Goal: Task Accomplishment & Management: Use online tool/utility

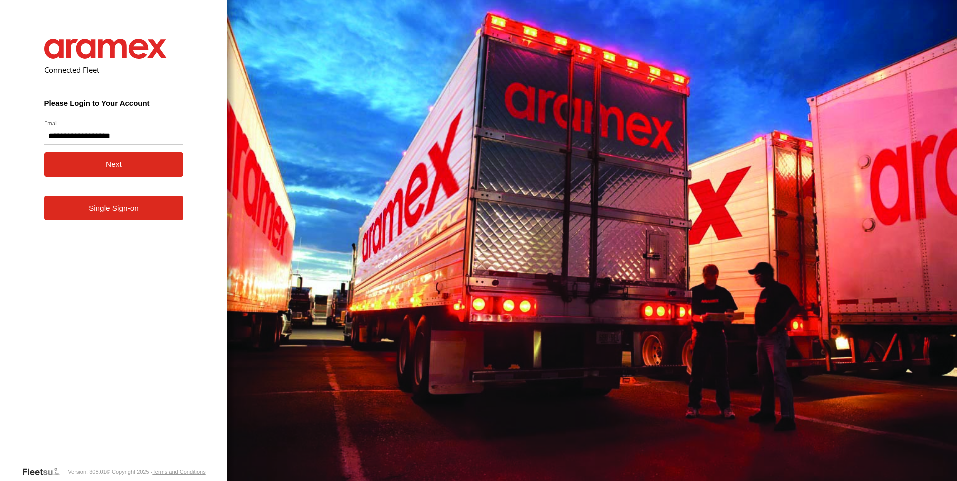
click at [126, 160] on button "Next" at bounding box center [114, 165] width 140 height 25
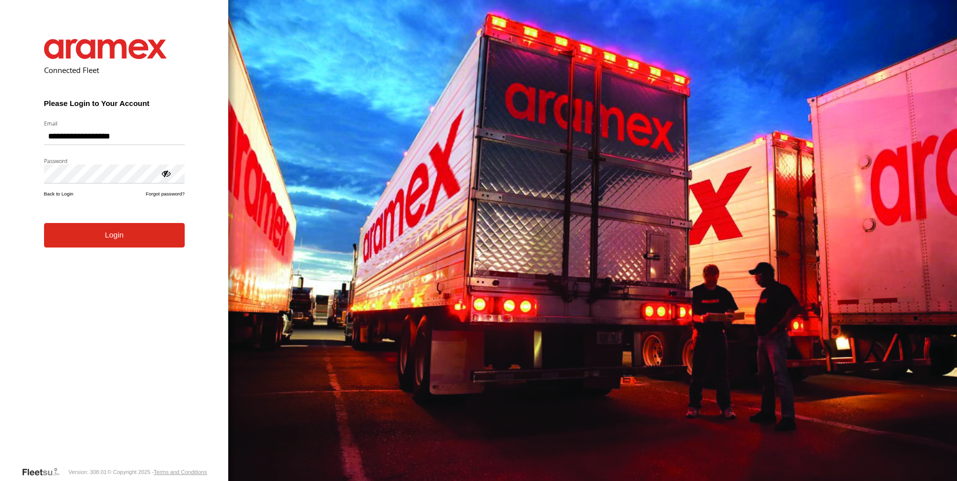
click at [112, 243] on button "Login" at bounding box center [114, 235] width 141 height 25
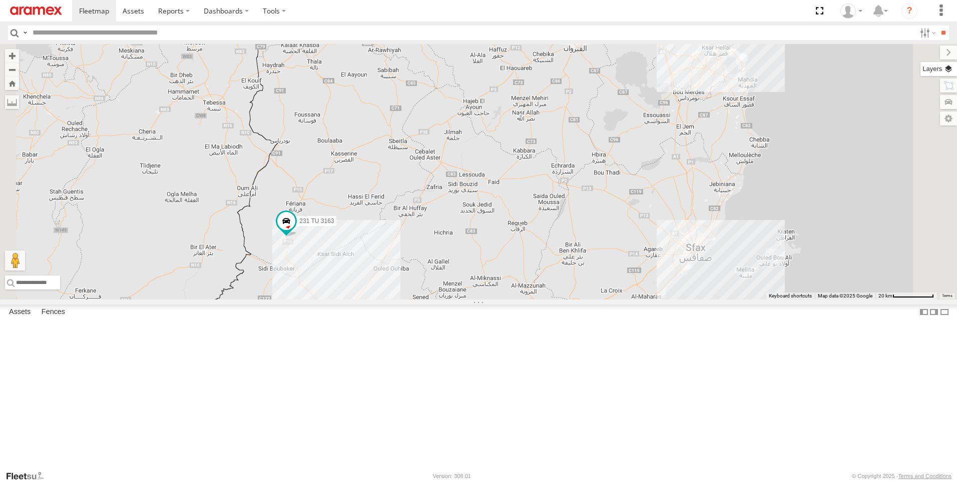
click at [948, 71] on label at bounding box center [938, 69] width 37 height 14
click at [0, 0] on span "Basemaps" at bounding box center [0, 0] width 0 height 0
click at [0, 0] on span "Satellite + Roadmap" at bounding box center [0, 0] width 0 height 0
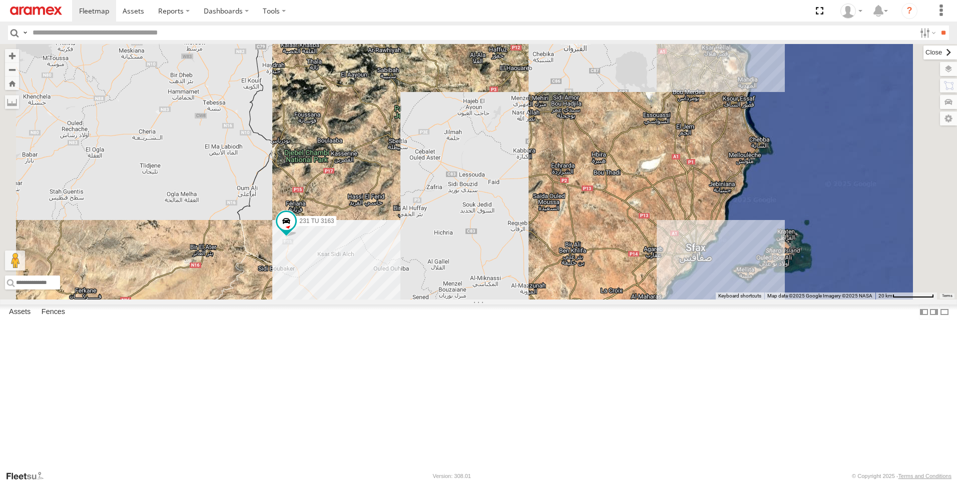
click at [923, 55] on label at bounding box center [940, 53] width 34 height 14
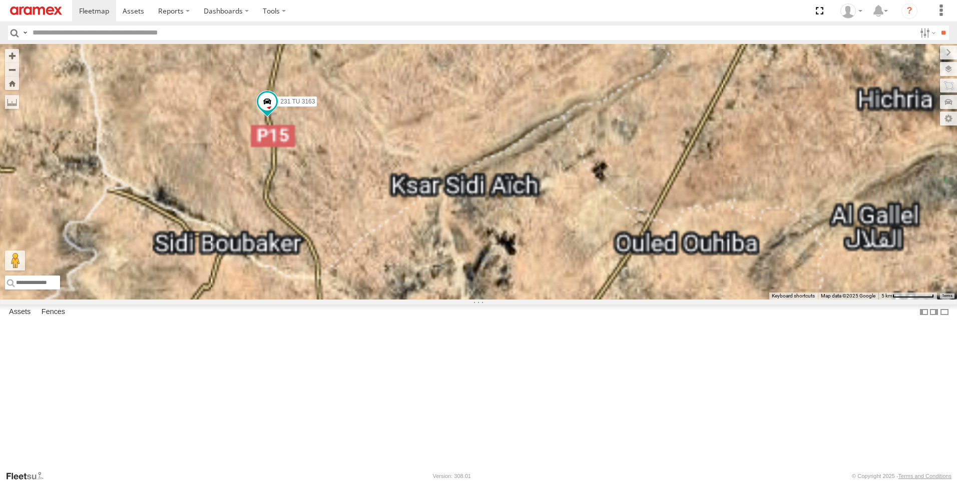
drag, startPoint x: 393, startPoint y: 353, endPoint x: 377, endPoint y: 294, distance: 61.3
click at [377, 294] on div "231 TU 3163" at bounding box center [478, 172] width 957 height 256
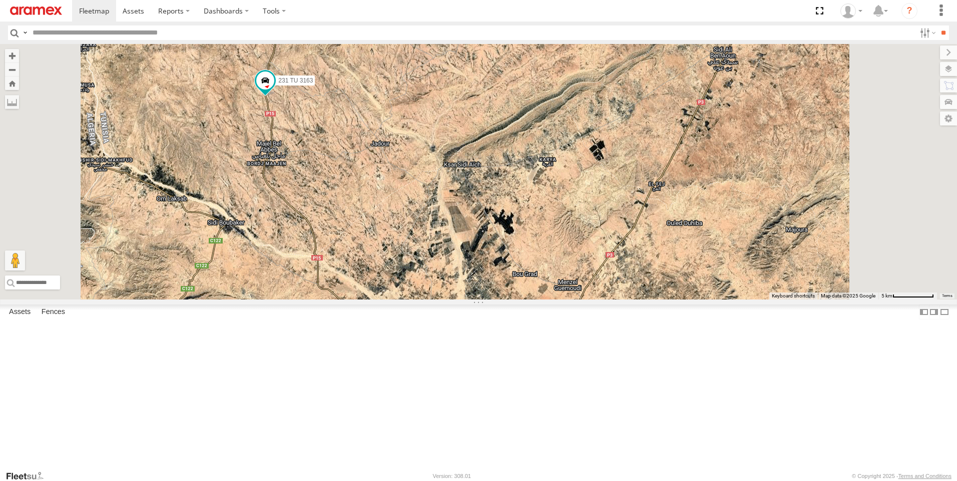
click at [0, 0] on div "246 TU 8289 Gafsa Branch" at bounding box center [0, 0] width 0 height 0
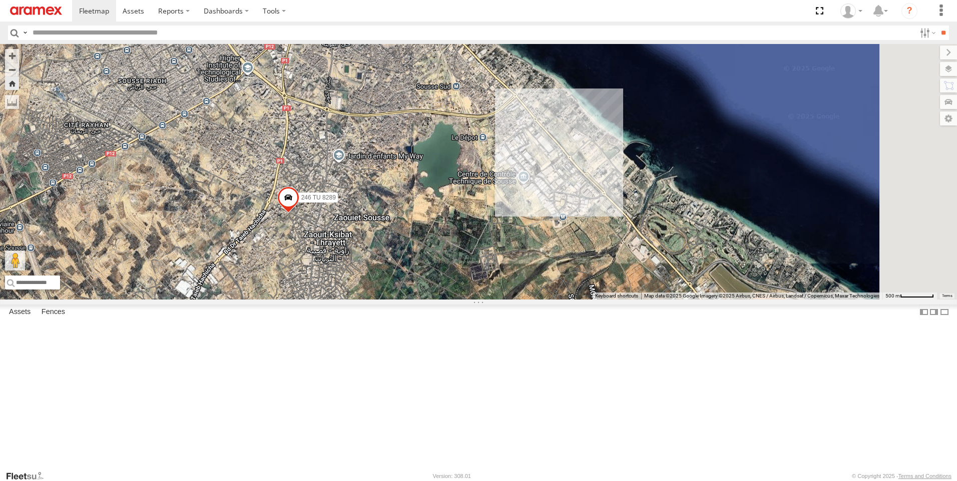
drag, startPoint x: 910, startPoint y: 227, endPoint x: 674, endPoint y: 282, distance: 241.9
click at [674, 282] on div "246 TU 8289" at bounding box center [478, 172] width 957 height 256
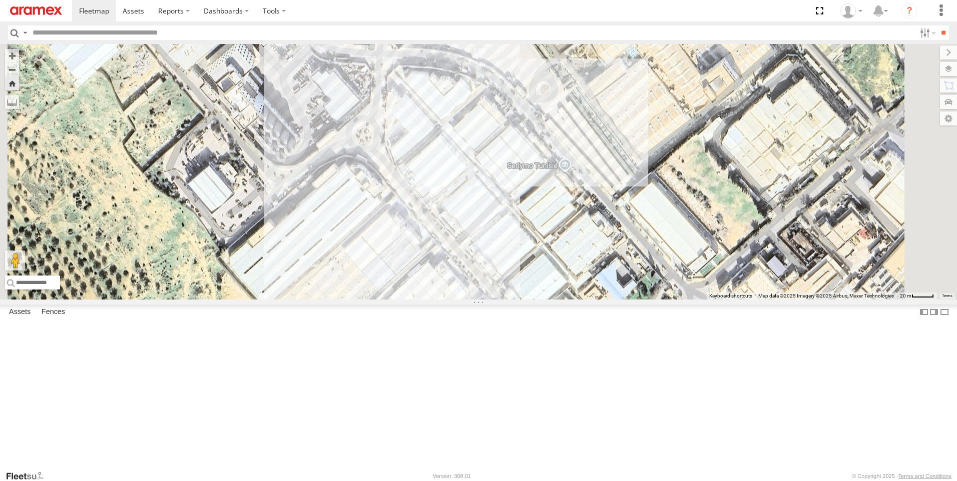
drag, startPoint x: 715, startPoint y: 304, endPoint x: 642, endPoint y: 269, distance: 81.0
click at [642, 269] on div "246 TU 8289" at bounding box center [478, 172] width 957 height 256
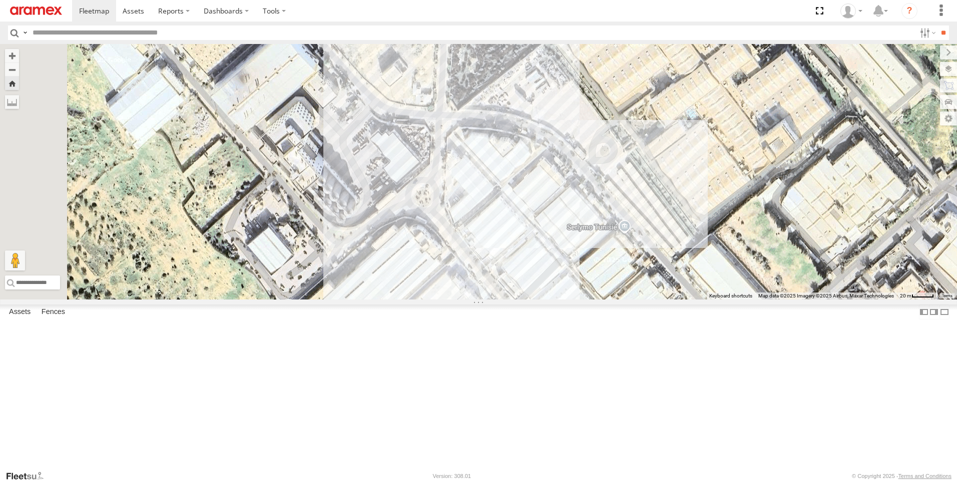
drag, startPoint x: 607, startPoint y: 257, endPoint x: 668, endPoint y: 320, distance: 87.4
click at [668, 300] on div "246 TU 8289" at bounding box center [478, 172] width 957 height 256
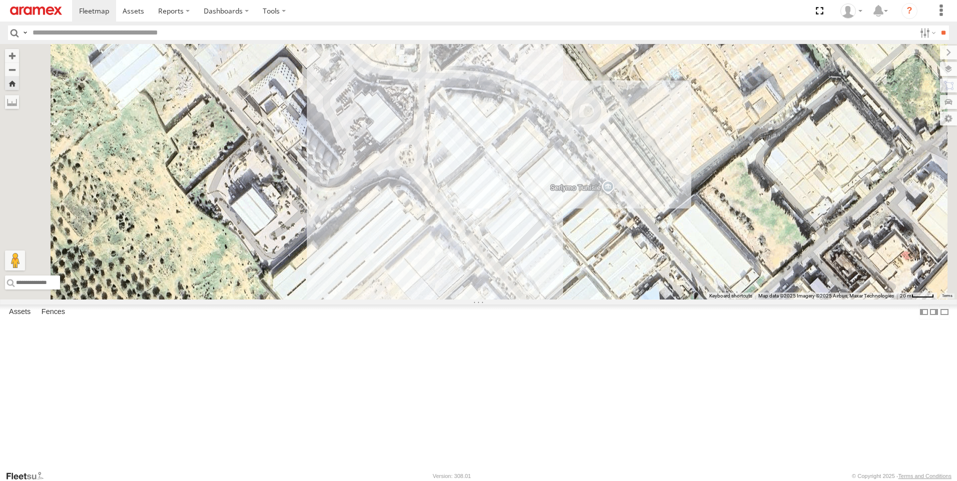
drag, startPoint x: 656, startPoint y: 324, endPoint x: 634, endPoint y: 275, distance: 53.1
click at [634, 275] on div "246 TU 8289" at bounding box center [478, 172] width 957 height 256
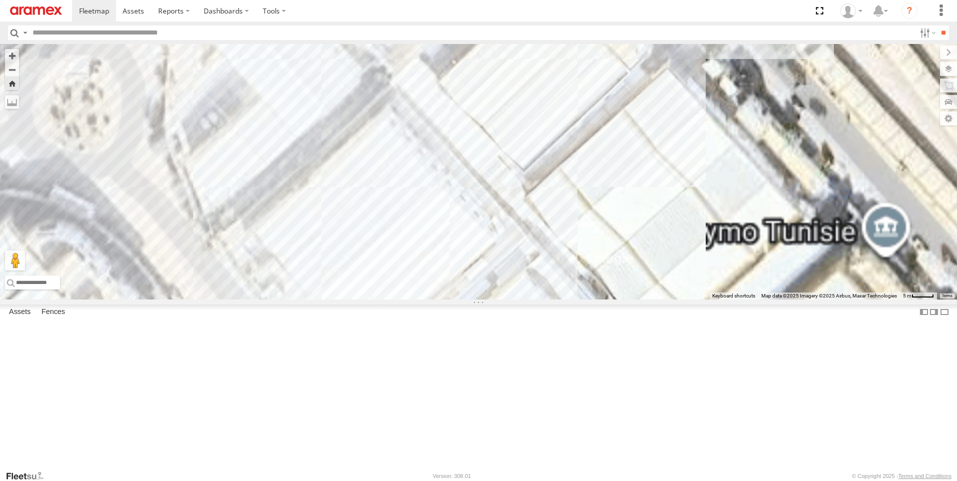
drag, startPoint x: 622, startPoint y: 189, endPoint x: 602, endPoint y: 265, distance: 78.2
click at [602, 262] on div "246 TU 8289" at bounding box center [478, 172] width 957 height 256
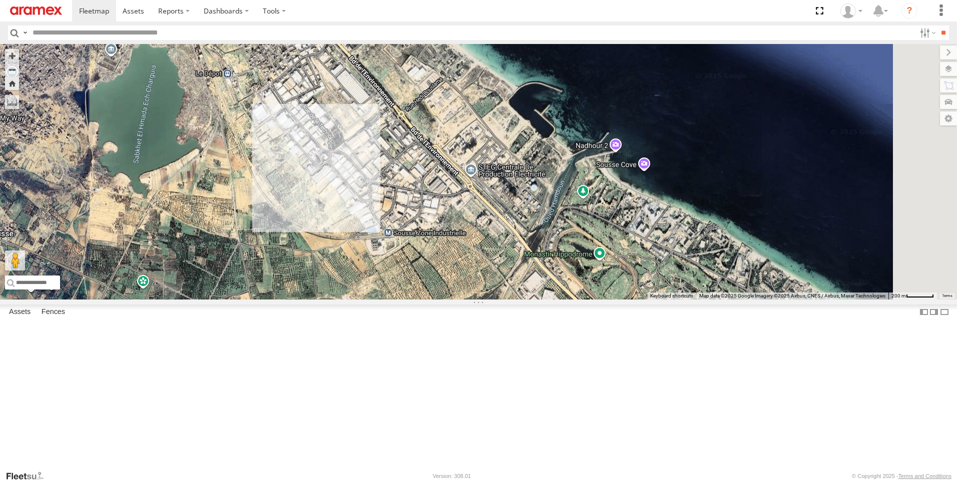
drag, startPoint x: 666, startPoint y: 226, endPoint x: 533, endPoint y: 237, distance: 133.5
click at [533, 237] on div "246 TU 8289" at bounding box center [478, 172] width 957 height 256
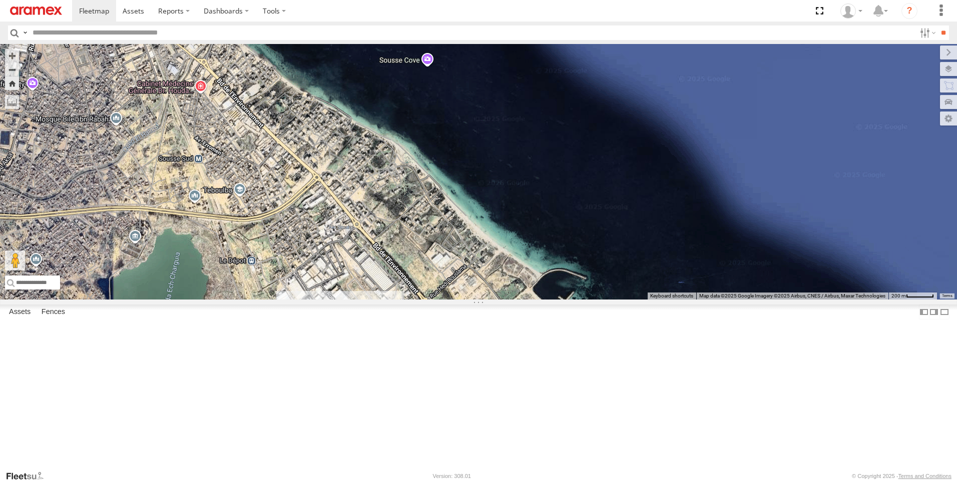
drag, startPoint x: 527, startPoint y: 222, endPoint x: 551, endPoint y: 411, distance: 190.6
click at [551, 300] on div "246 TU 8289" at bounding box center [478, 172] width 957 height 256
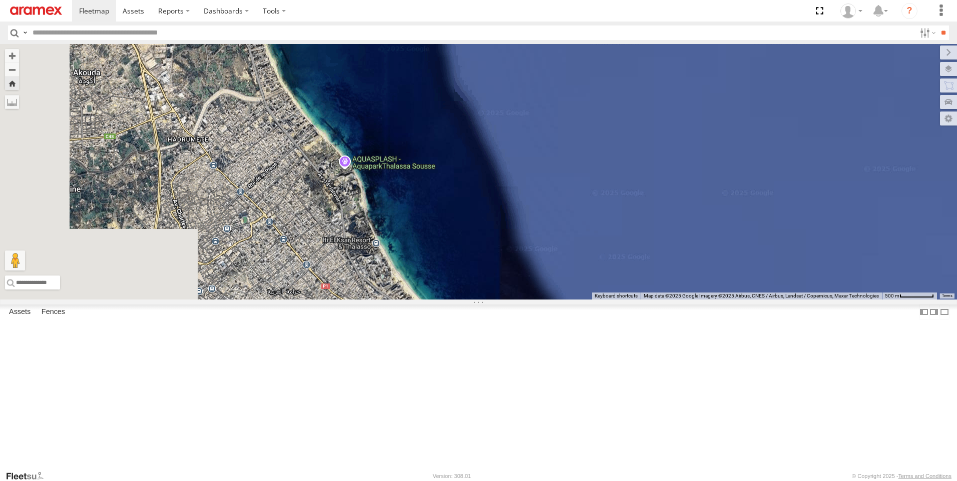
drag, startPoint x: 423, startPoint y: 208, endPoint x: 650, endPoint y: 503, distance: 372.1
click at [650, 481] on html at bounding box center [478, 240] width 957 height 481
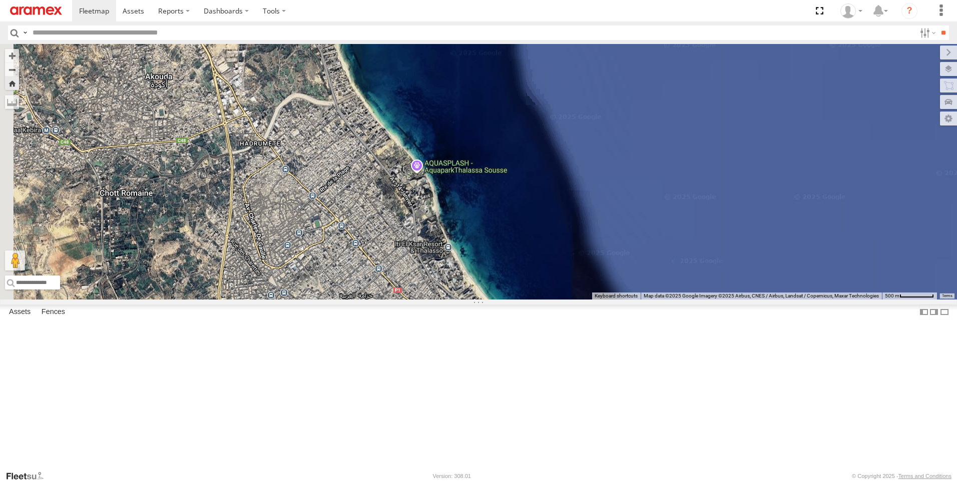
drag, startPoint x: 495, startPoint y: 161, endPoint x: 531, endPoint y: 159, distance: 35.6
click at [531, 163] on div "246 TU 8289" at bounding box center [478, 172] width 957 height 256
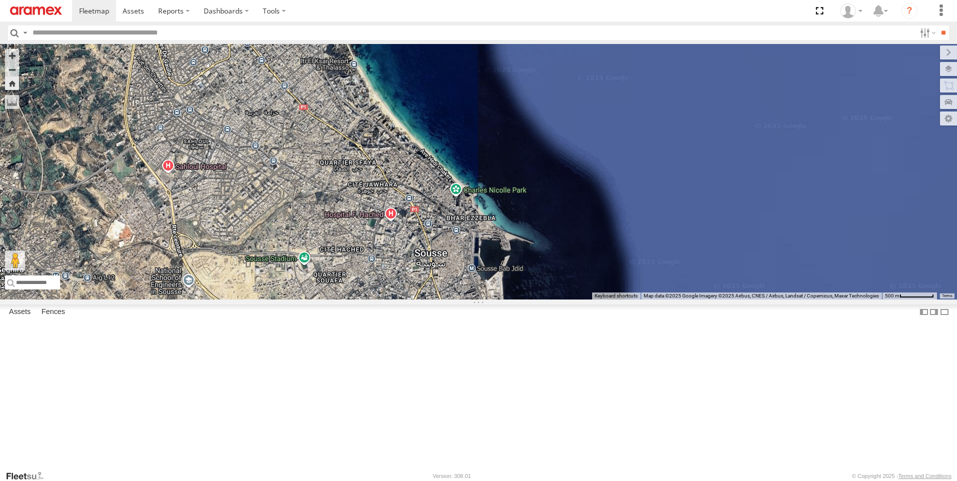
drag, startPoint x: 583, startPoint y: 388, endPoint x: 462, endPoint y: 229, distance: 200.3
click at [476, 239] on div "246 TU 8289" at bounding box center [478, 172] width 957 height 256
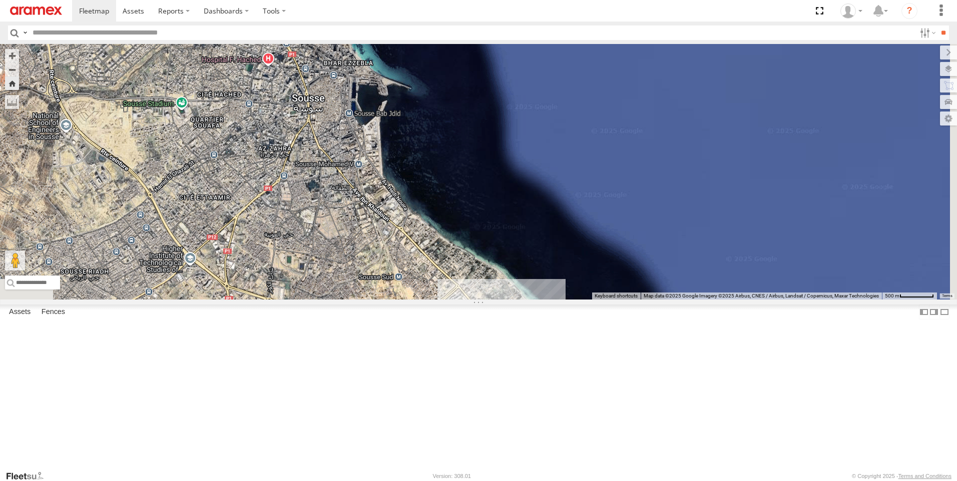
drag, startPoint x: 636, startPoint y: 374, endPoint x: 521, endPoint y: 210, distance: 200.4
click at [540, 232] on div "246 TU 8289" at bounding box center [478, 172] width 957 height 256
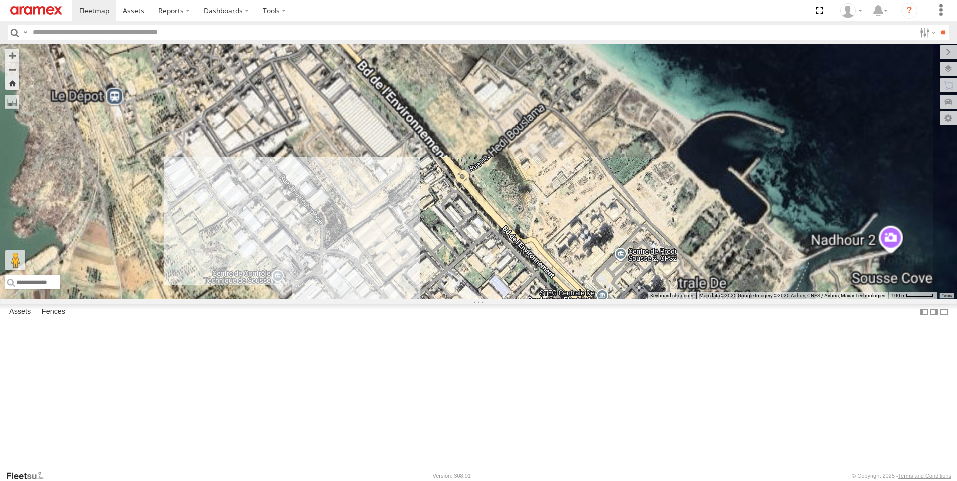
drag, startPoint x: 458, startPoint y: 229, endPoint x: 468, endPoint y: 323, distance: 94.6
click at [468, 300] on div "246 TU 8289" at bounding box center [478, 172] width 957 height 256
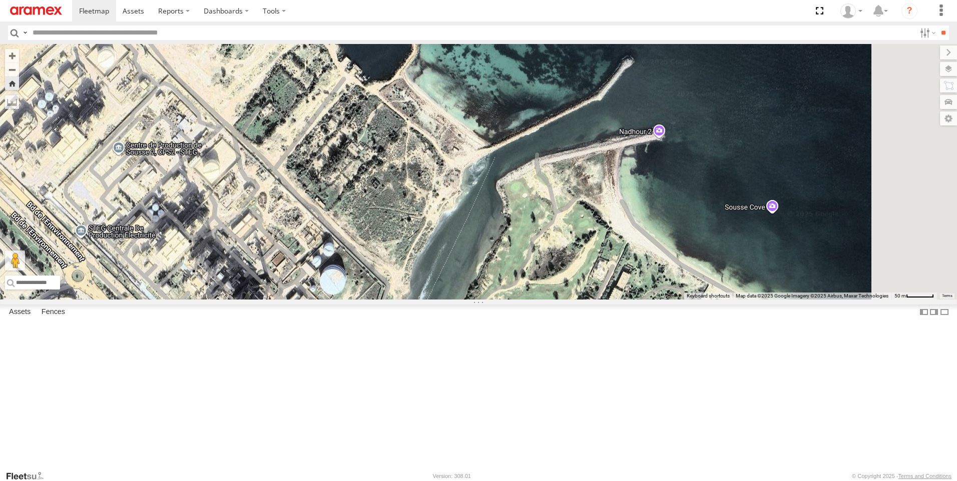
drag, startPoint x: 581, startPoint y: 334, endPoint x: 575, endPoint y: 146, distance: 187.7
click at [562, 187] on div "246 TU 8289" at bounding box center [478, 172] width 957 height 256
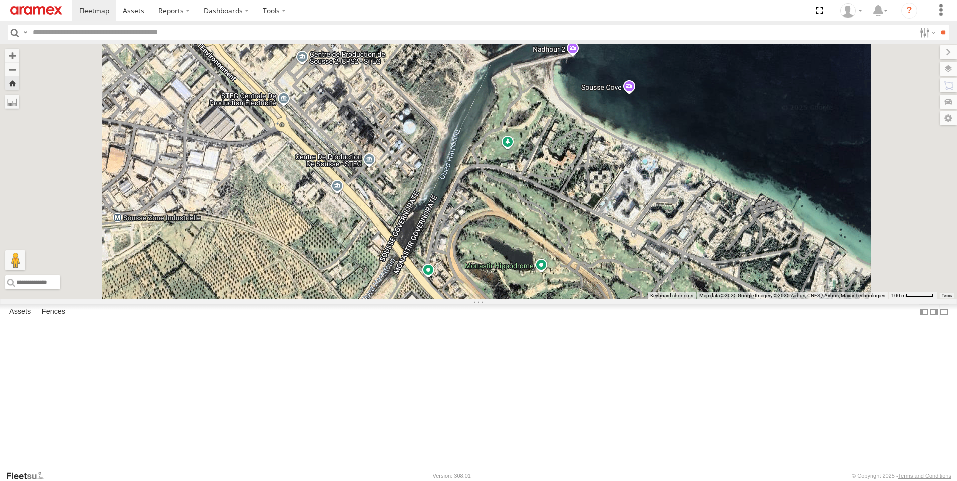
drag, startPoint x: 594, startPoint y: 237, endPoint x: 614, endPoint y: 149, distance: 90.3
click at [612, 151] on div "246 TU 8289" at bounding box center [478, 172] width 957 height 256
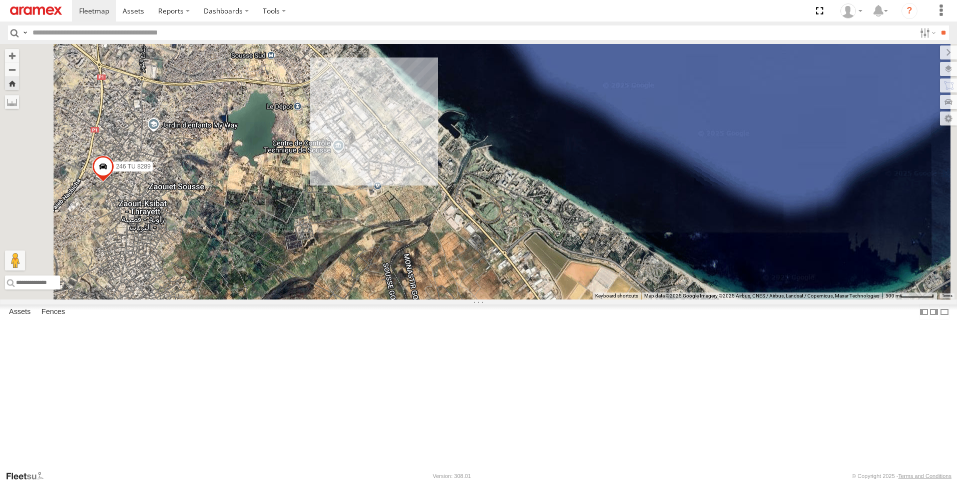
click at [448, 237] on div "246 TU 8289" at bounding box center [478, 172] width 957 height 256
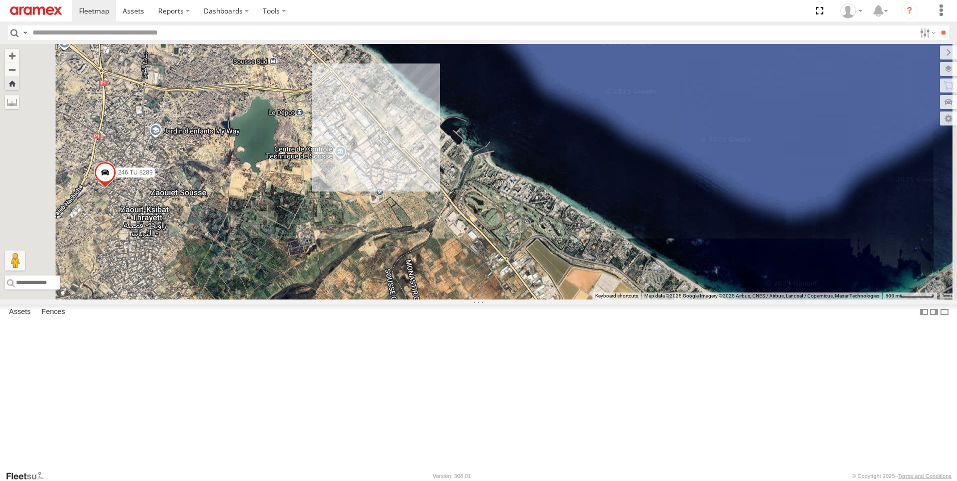
drag, startPoint x: 430, startPoint y: 155, endPoint x: 441, endPoint y: 185, distance: 31.5
click at [441, 185] on div "246 TU 8289" at bounding box center [478, 172] width 957 height 256
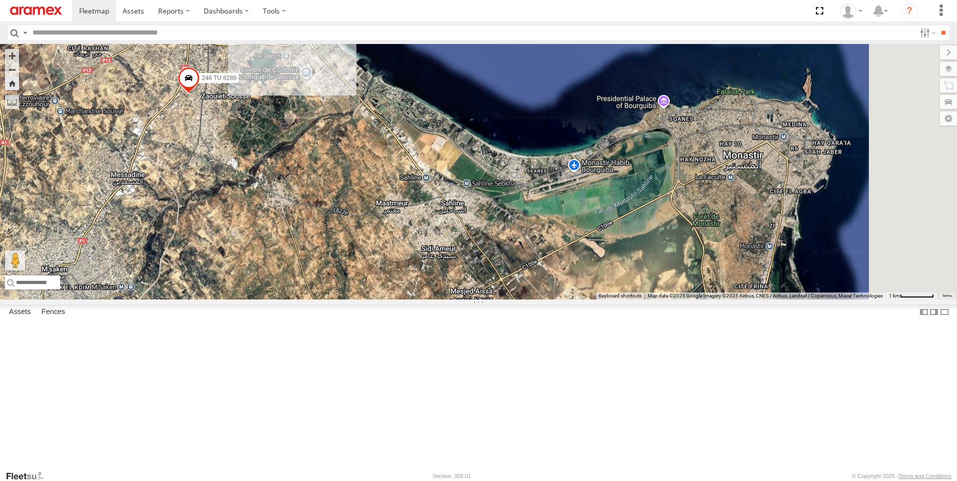
drag, startPoint x: 579, startPoint y: 328, endPoint x: 528, endPoint y: 213, distance: 125.4
click at [528, 213] on div "246 TU 8289" at bounding box center [478, 172] width 957 height 256
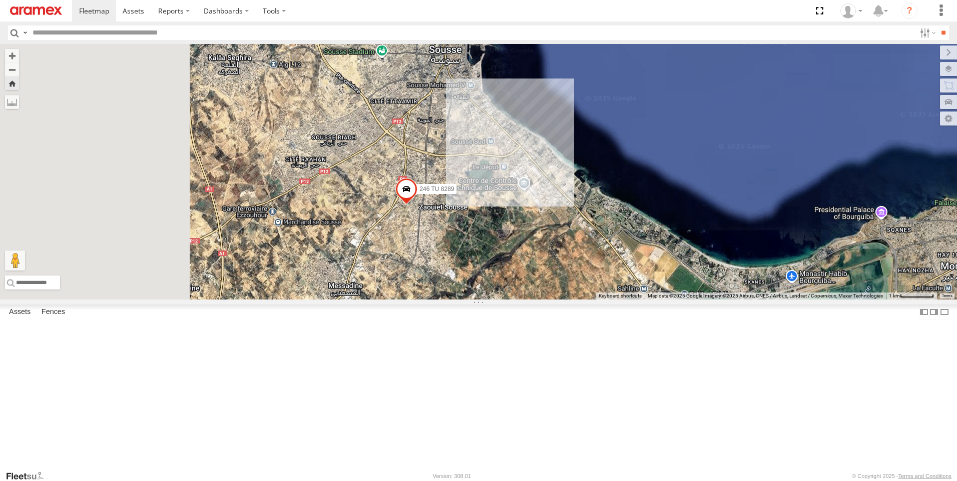
drag, startPoint x: 589, startPoint y: 273, endPoint x: 842, endPoint y: 456, distance: 312.4
click at [842, 300] on div "246 TU 8289" at bounding box center [478, 172] width 957 height 256
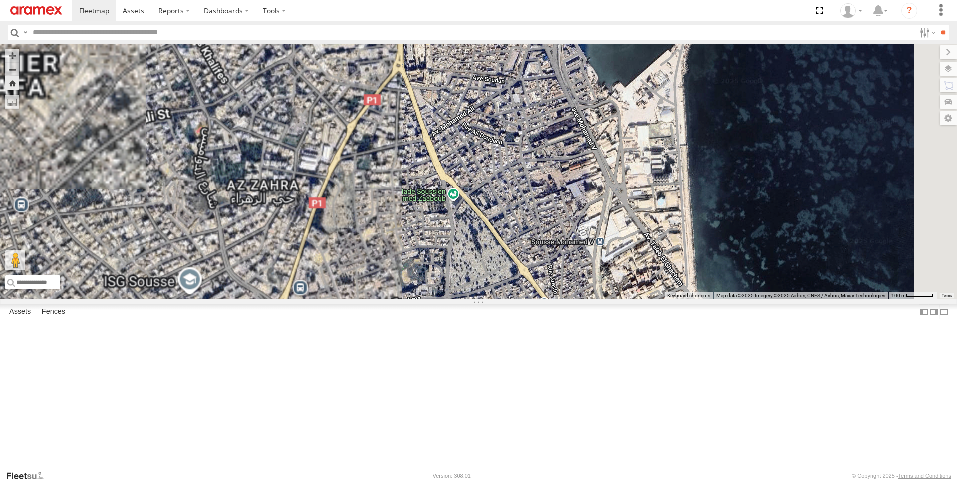
drag, startPoint x: 529, startPoint y: 145, endPoint x: 523, endPoint y: 180, distance: 35.5
click at [523, 180] on div "246 TU 8289" at bounding box center [478, 172] width 957 height 256
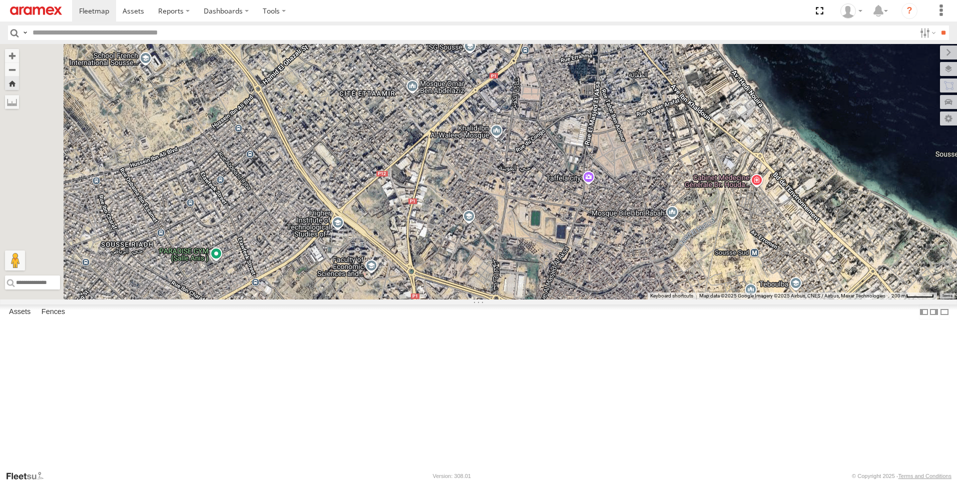
drag, startPoint x: 446, startPoint y: 385, endPoint x: 649, endPoint y: 180, distance: 288.7
click at [649, 180] on div "246 TU 8289" at bounding box center [478, 172] width 957 height 256
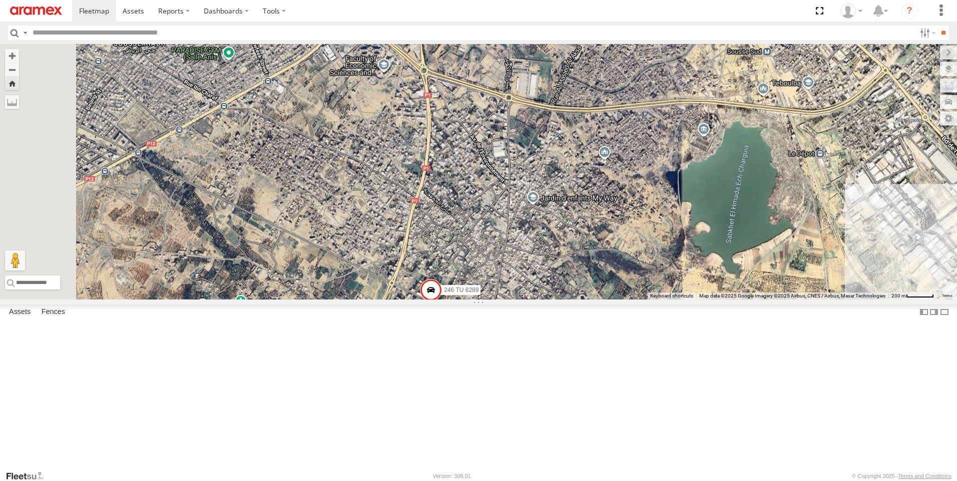
drag, startPoint x: 593, startPoint y: 315, endPoint x: 618, endPoint y: 60, distance: 256.4
click at [617, 69] on div "246 TU 8289" at bounding box center [478, 172] width 957 height 256
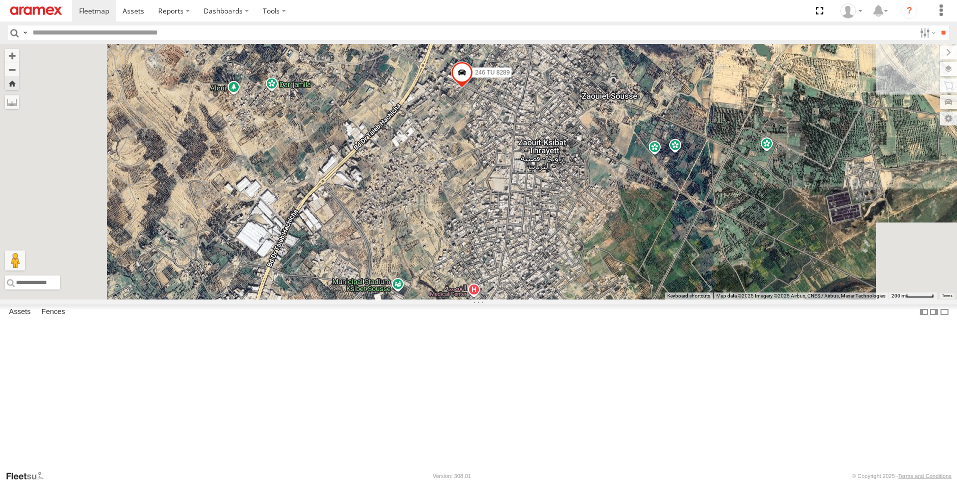
drag, startPoint x: 459, startPoint y: 417, endPoint x: 457, endPoint y: 328, distance: 88.6
click at [457, 300] on div "246 TU 8289" at bounding box center [478, 172] width 957 height 256
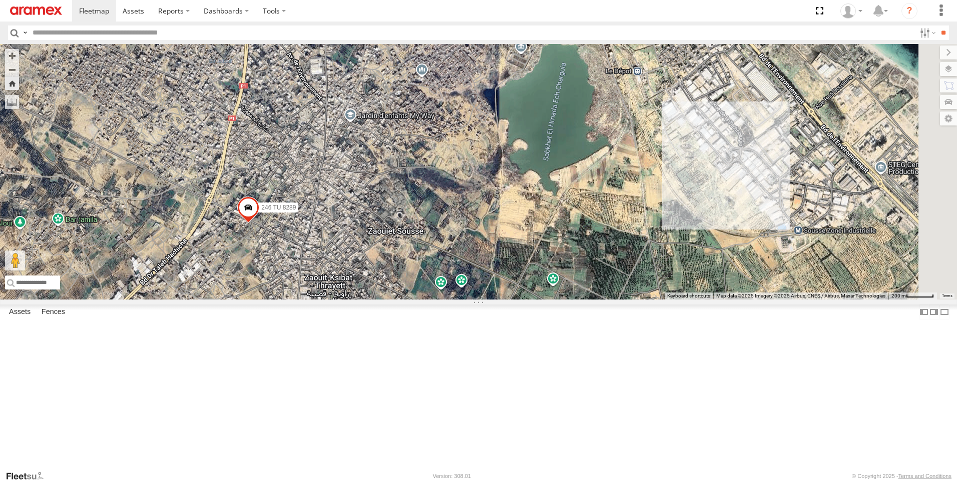
drag, startPoint x: 816, startPoint y: 154, endPoint x: 580, endPoint y: 298, distance: 276.4
click at [582, 298] on div "246 TU 8289" at bounding box center [478, 172] width 957 height 256
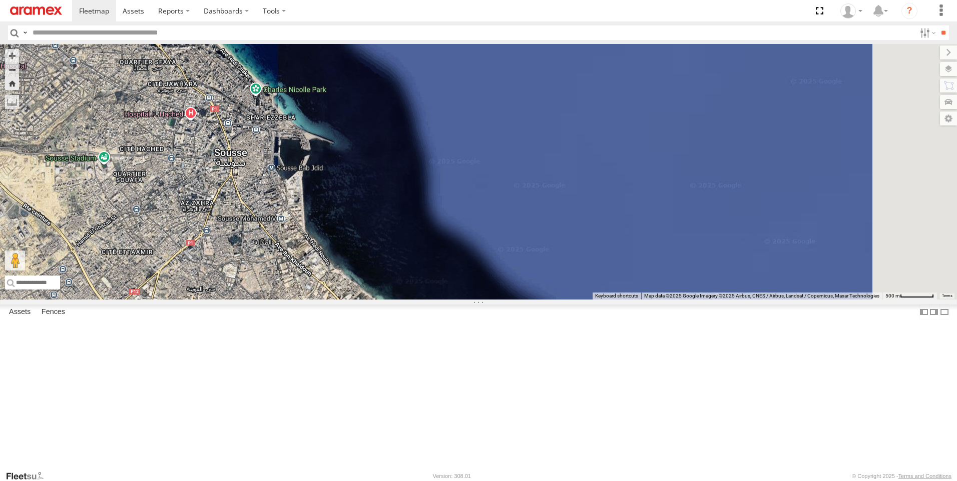
drag, startPoint x: 691, startPoint y: 217, endPoint x: 557, endPoint y: 361, distance: 197.2
click at [557, 300] on div "246 TU 8289" at bounding box center [478, 172] width 957 height 256
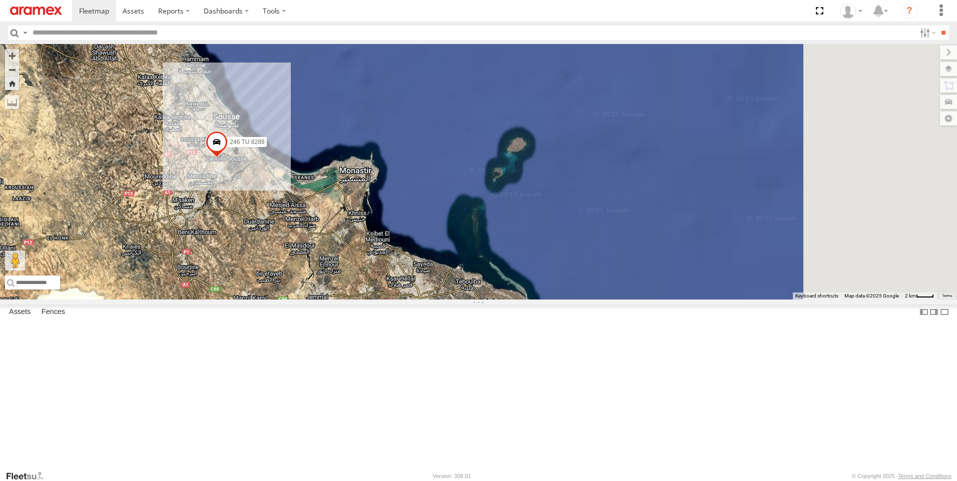
drag, startPoint x: 532, startPoint y: 273, endPoint x: 480, endPoint y: 221, distance: 74.3
click at [479, 221] on div "246 TU 8289" at bounding box center [478, 172] width 957 height 256
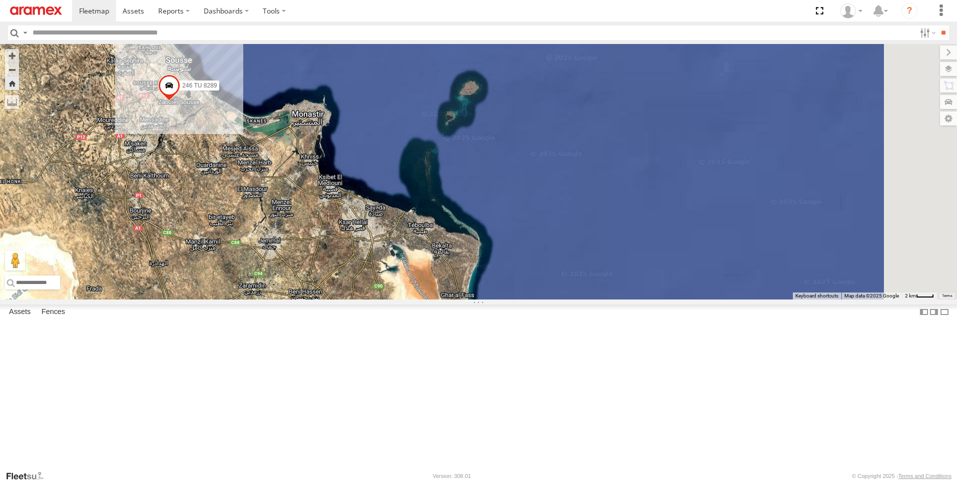
drag, startPoint x: 500, startPoint y: 266, endPoint x: 471, endPoint y: 251, distance: 32.9
click at [471, 251] on div "246 TU 8289" at bounding box center [478, 172] width 957 height 256
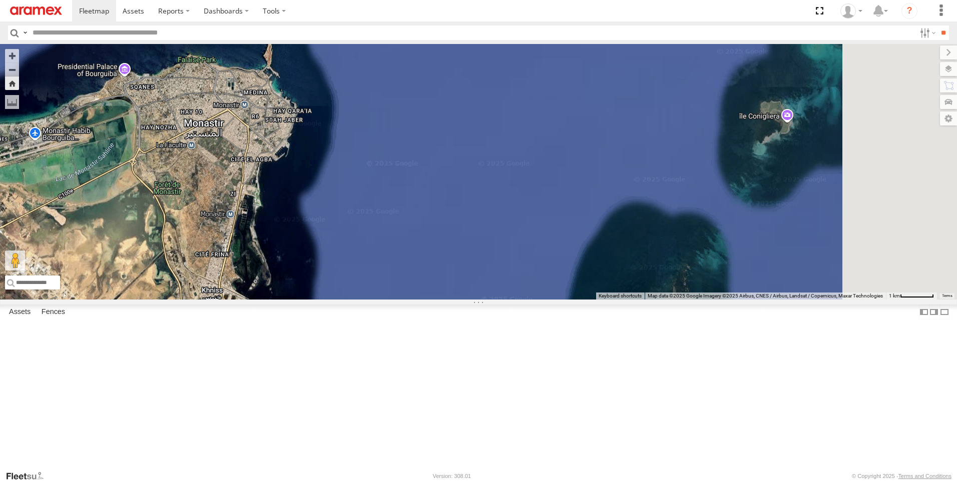
drag, startPoint x: 468, startPoint y: 161, endPoint x: 376, endPoint y: 207, distance: 102.7
click at [374, 210] on div "246 TU 8289" at bounding box center [478, 172] width 957 height 256
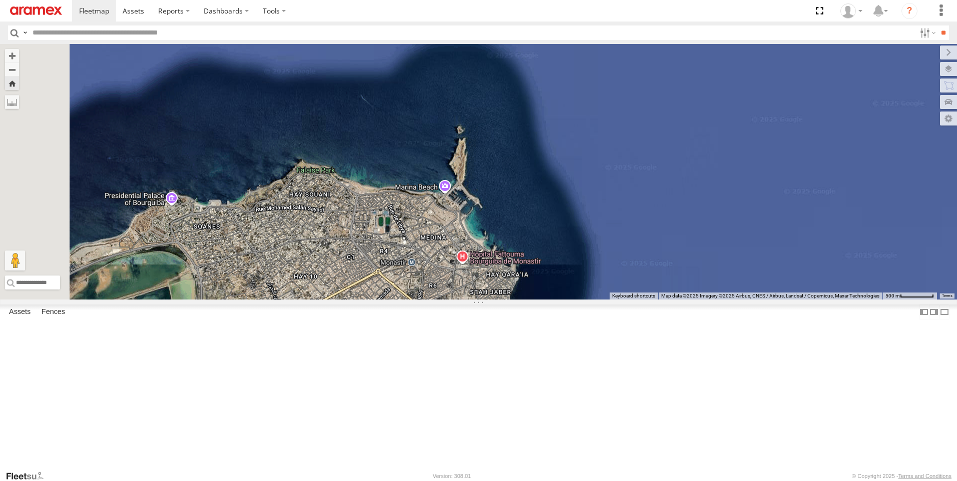
drag, startPoint x: 415, startPoint y: 182, endPoint x: 627, endPoint y: 362, distance: 278.6
click at [627, 300] on div "246 TU 8289" at bounding box center [478, 172] width 957 height 256
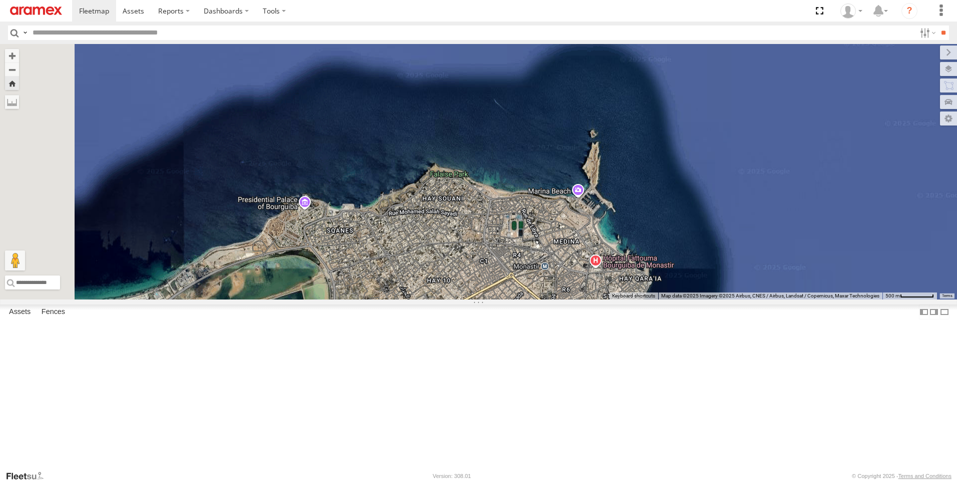
drag, startPoint x: 374, startPoint y: 309, endPoint x: 510, endPoint y: 314, distance: 135.7
click at [510, 300] on div "246 TU 8289" at bounding box center [478, 172] width 957 height 256
drag, startPoint x: 484, startPoint y: 353, endPoint x: 600, endPoint y: 285, distance: 134.1
click at [600, 285] on div "246 TU 8289" at bounding box center [478, 172] width 957 height 256
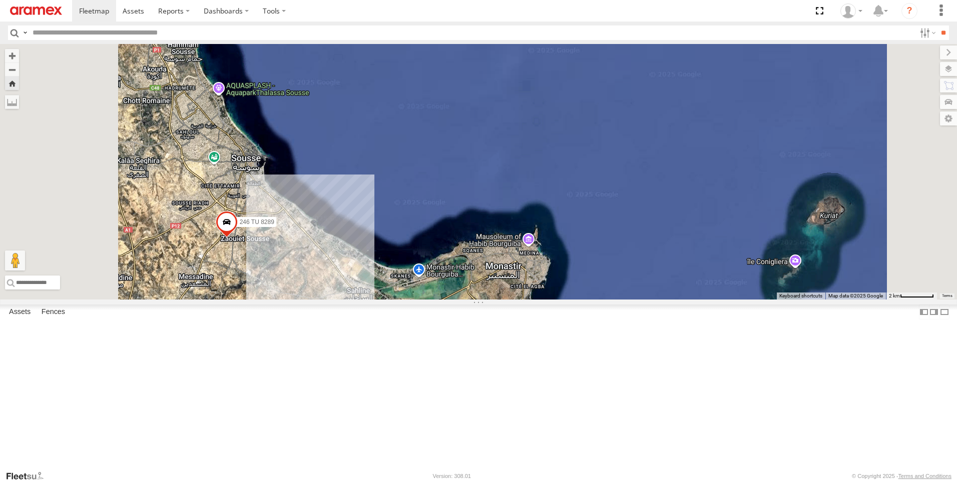
drag, startPoint x: 666, startPoint y: 294, endPoint x: 668, endPoint y: 356, distance: 62.6
click at [668, 300] on div "246 TU 8289" at bounding box center [478, 172] width 957 height 256
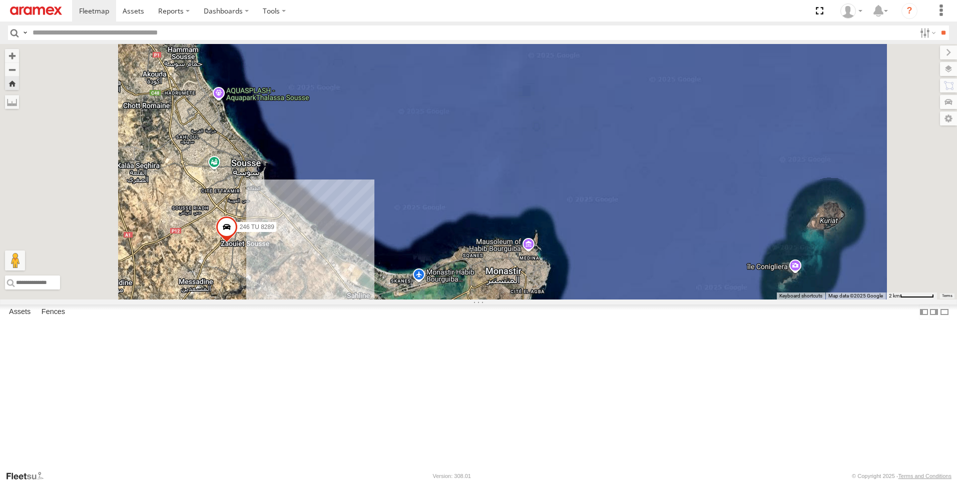
click at [0, 0] on div "231 TU 3163" at bounding box center [0, 0] width 0 height 0
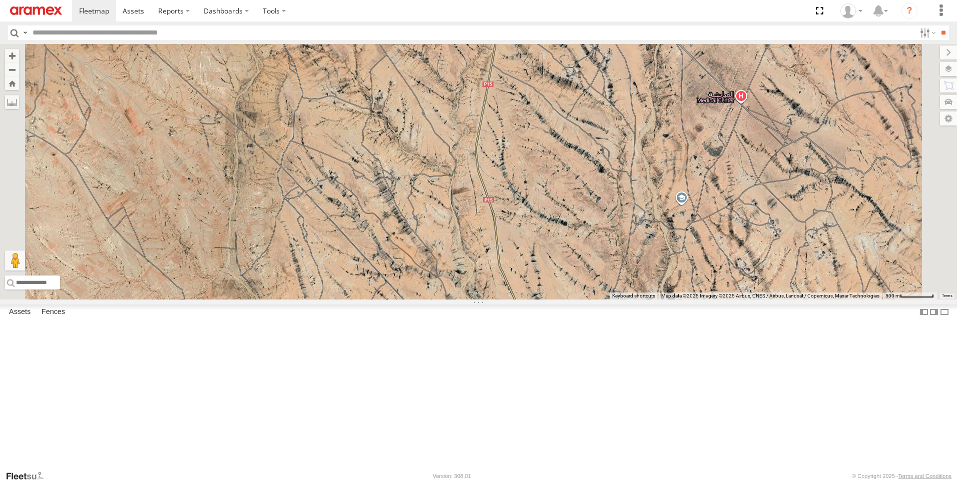
click at [0, 0] on div "231 TU 3163 Gafsa Branch" at bounding box center [0, 0] width 0 height 0
